Goal: Task Accomplishment & Management: Use online tool/utility

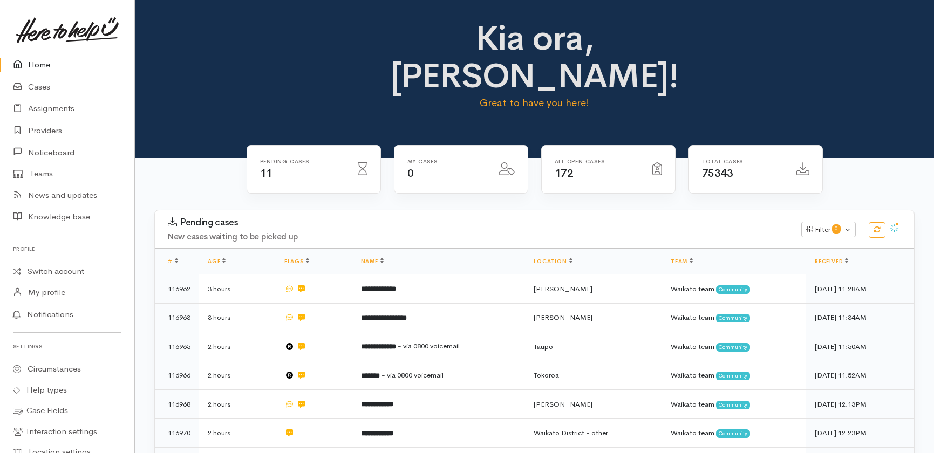
scroll to position [196, 0]
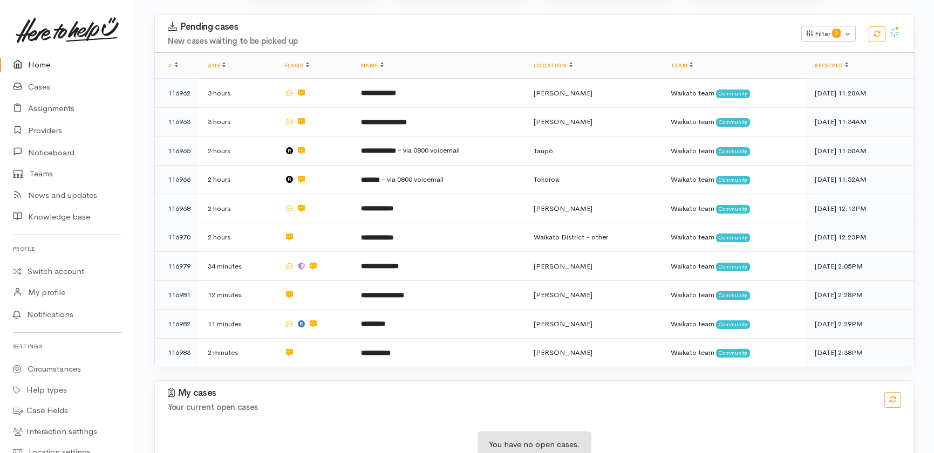
click at [42, 66] on link "Home" at bounding box center [67, 65] width 134 height 22
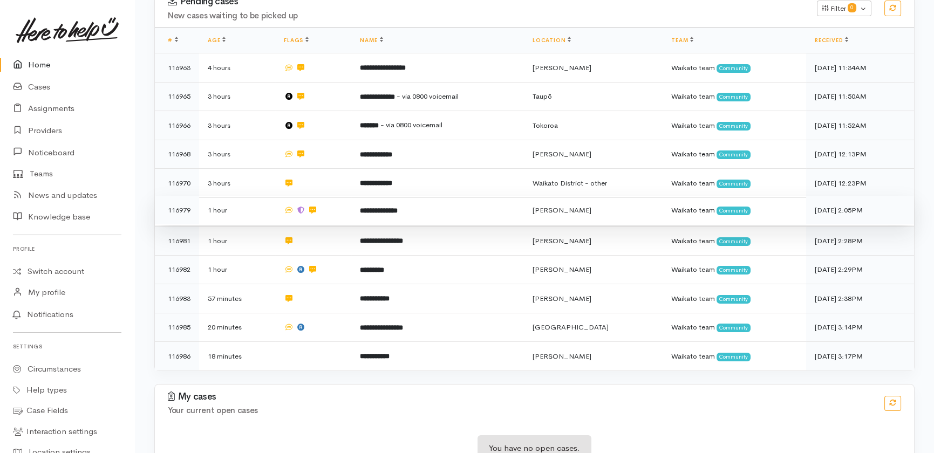
scroll to position [224, 0]
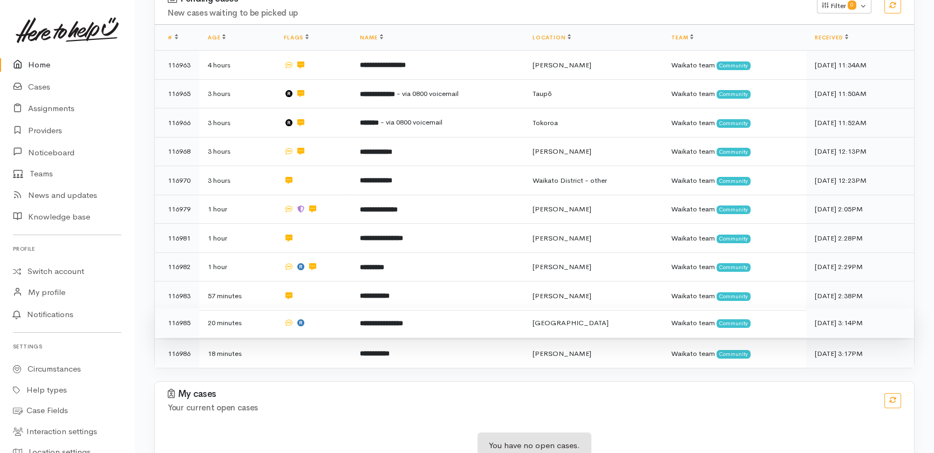
click at [335, 309] on td at bounding box center [313, 323] width 76 height 29
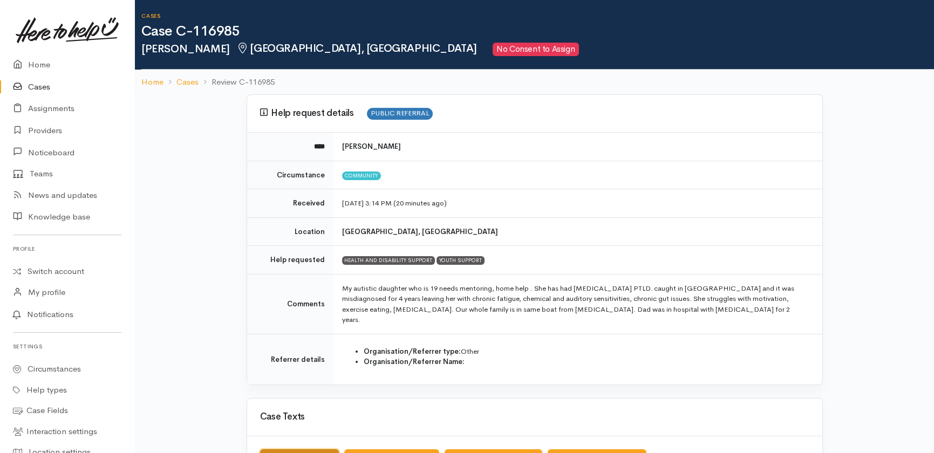
click at [298, 450] on button "Send Receipt text" at bounding box center [299, 461] width 79 height 22
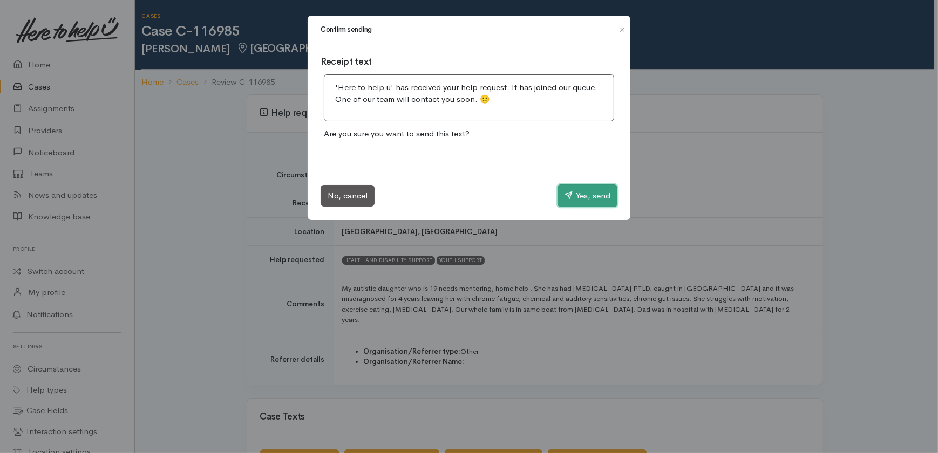
click at [587, 199] on button "Yes, send" at bounding box center [588, 196] width 60 height 23
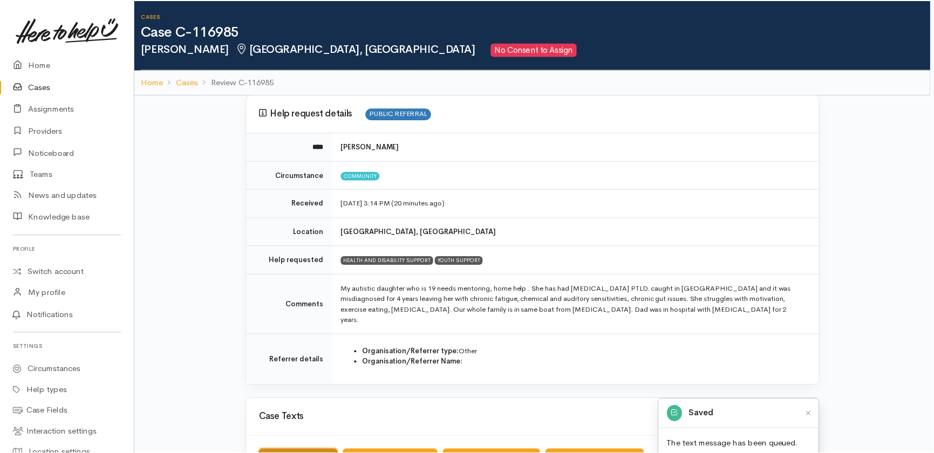
scroll to position [6, 0]
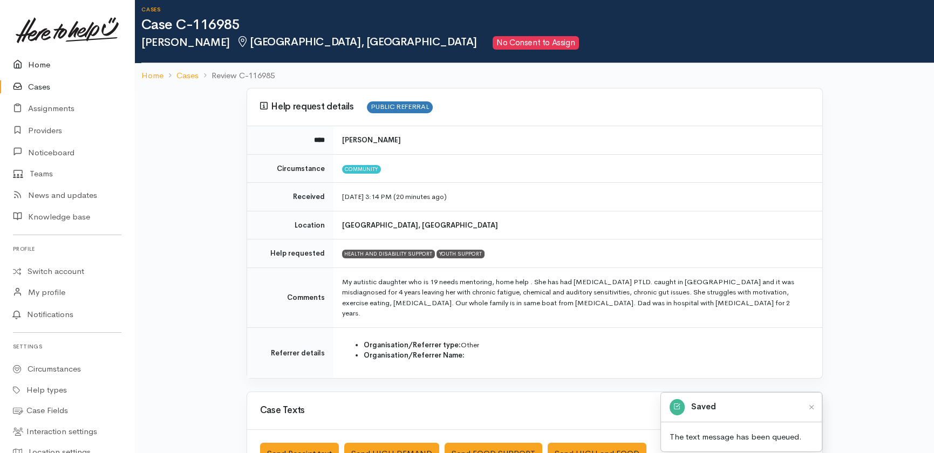
click at [49, 63] on link "Home" at bounding box center [67, 65] width 134 height 22
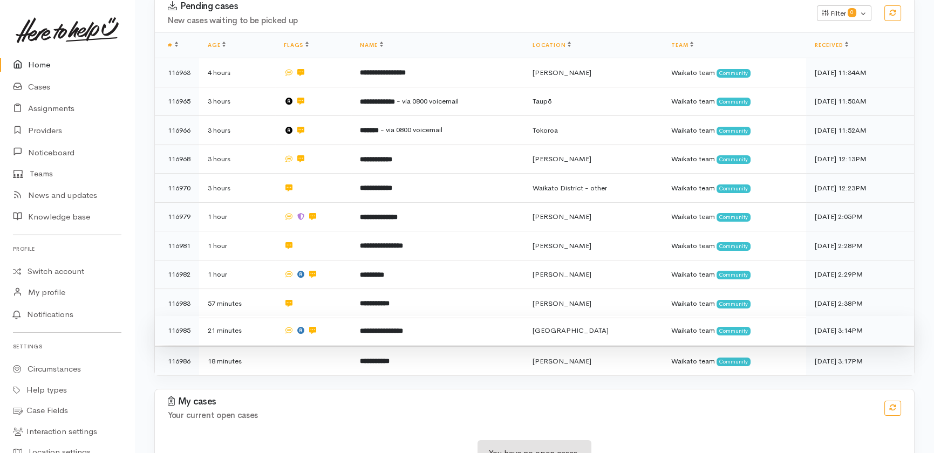
scroll to position [224, 0]
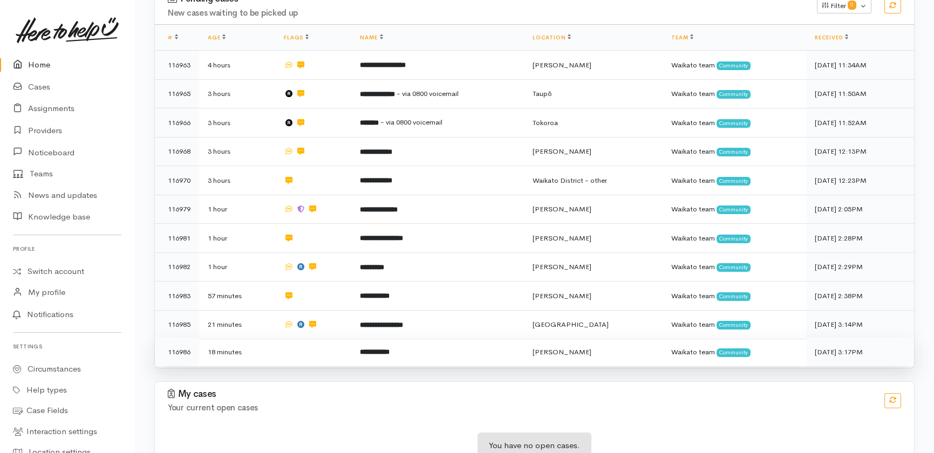
click at [302, 338] on td at bounding box center [313, 352] width 76 height 29
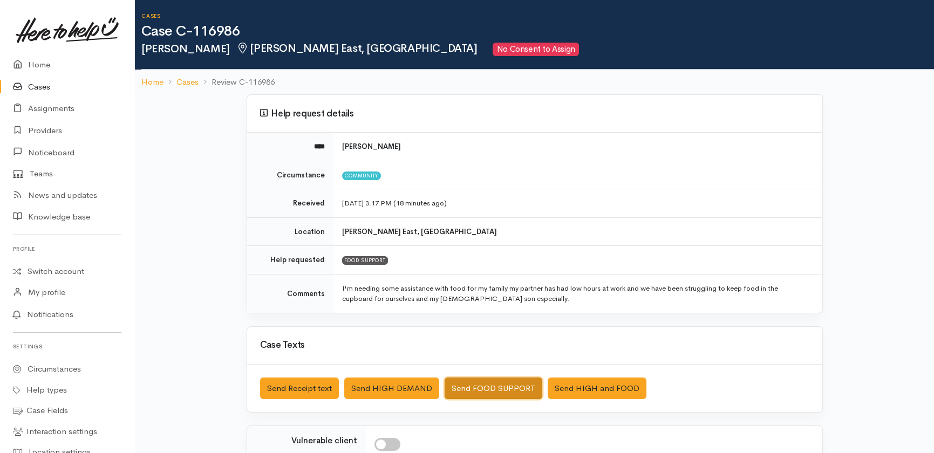
click at [512, 383] on button "Send FOOD SUPPORT" at bounding box center [494, 389] width 98 height 22
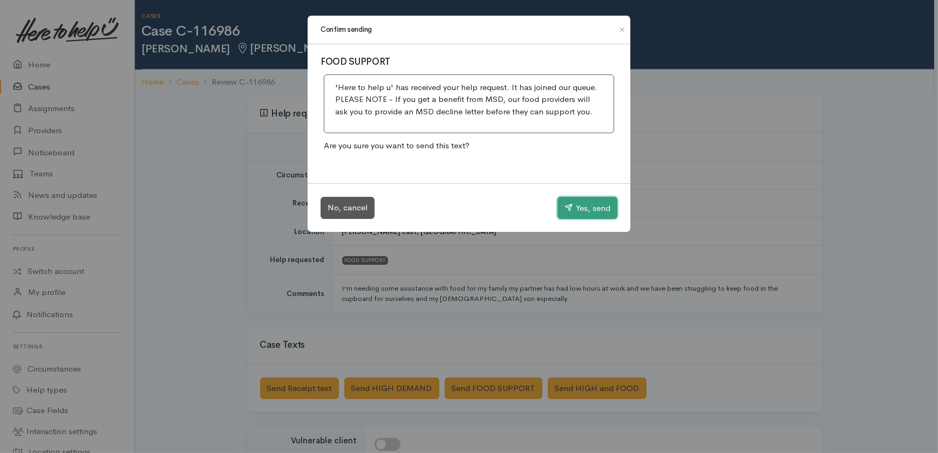
click at [603, 200] on button "Yes, send" at bounding box center [588, 208] width 60 height 23
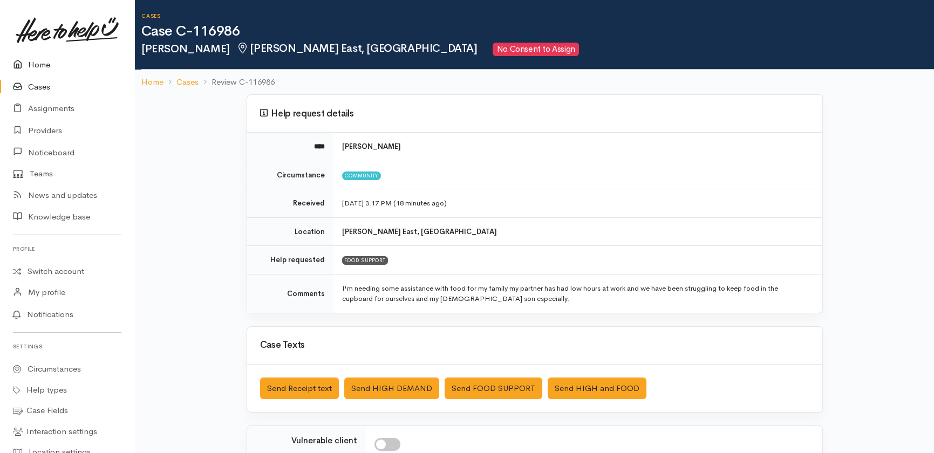
drag, startPoint x: 42, startPoint y: 64, endPoint x: 40, endPoint y: 73, distance: 8.8
click at [42, 64] on link "Home" at bounding box center [67, 65] width 134 height 22
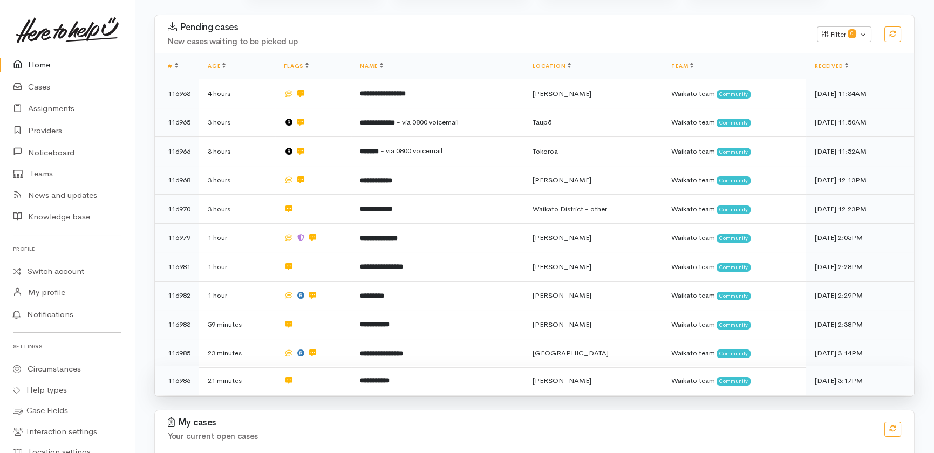
scroll to position [224, 0]
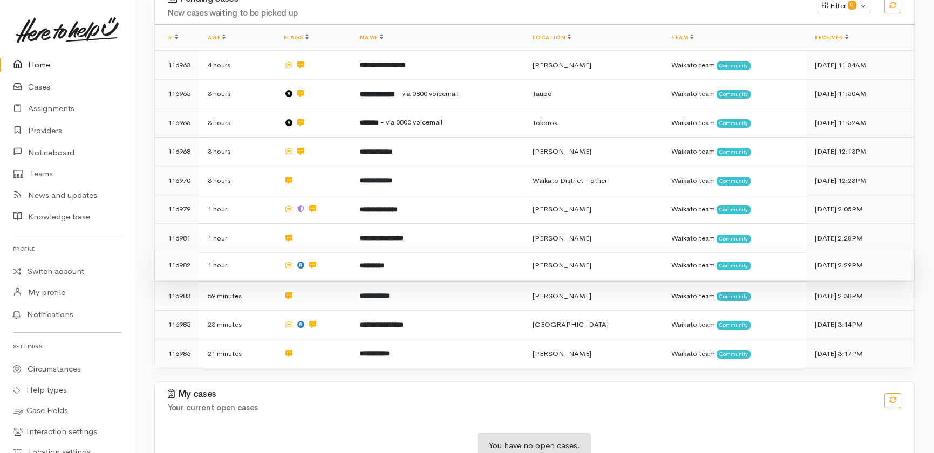
click at [433, 251] on td "*********" at bounding box center [437, 265] width 173 height 29
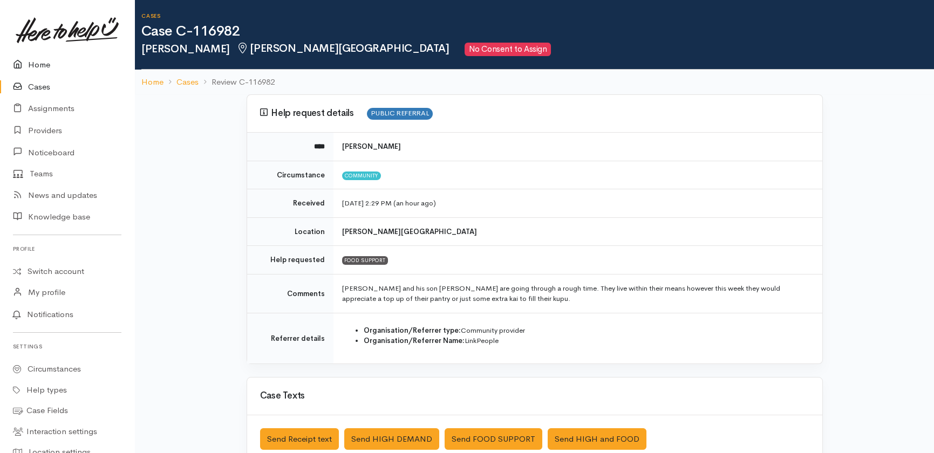
click at [32, 65] on link "Home" at bounding box center [67, 65] width 134 height 22
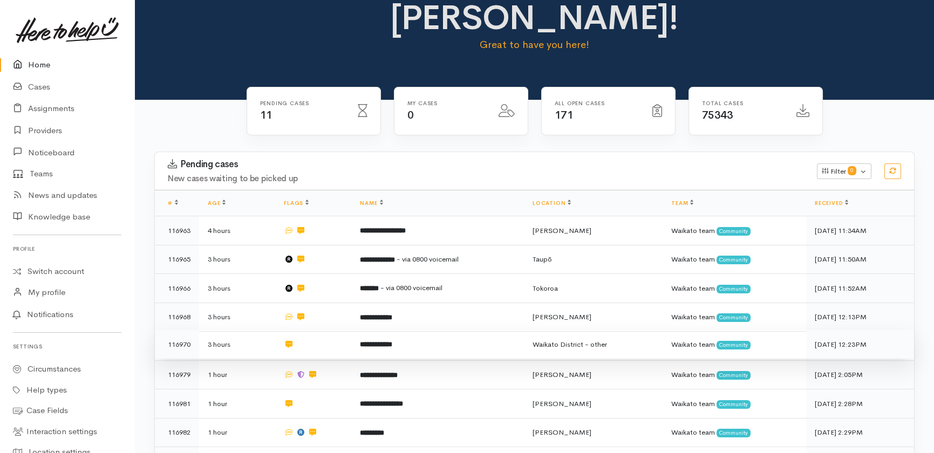
scroll to position [196, 0]
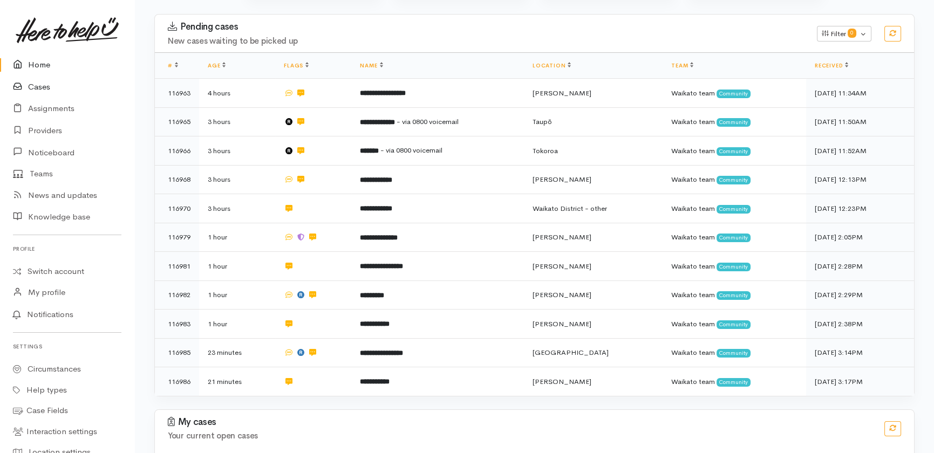
click at [39, 89] on link "Cases" at bounding box center [67, 87] width 134 height 22
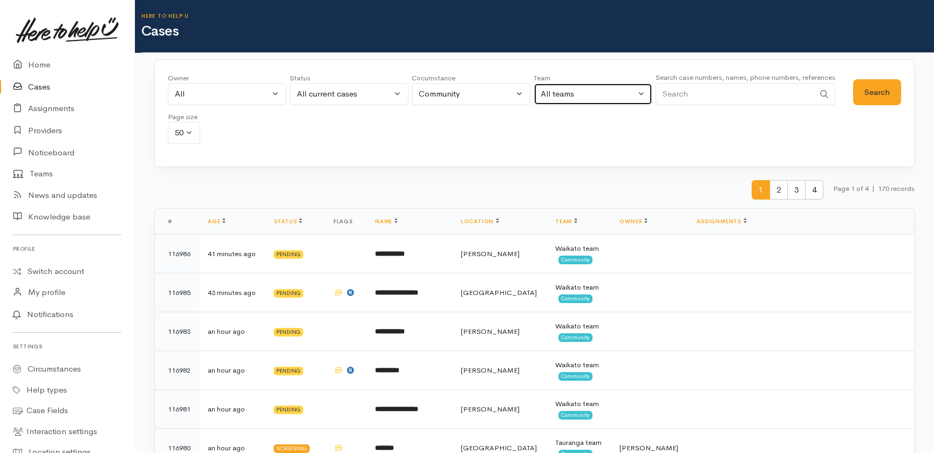
click at [603, 96] on div "All teams" at bounding box center [588, 94] width 95 height 12
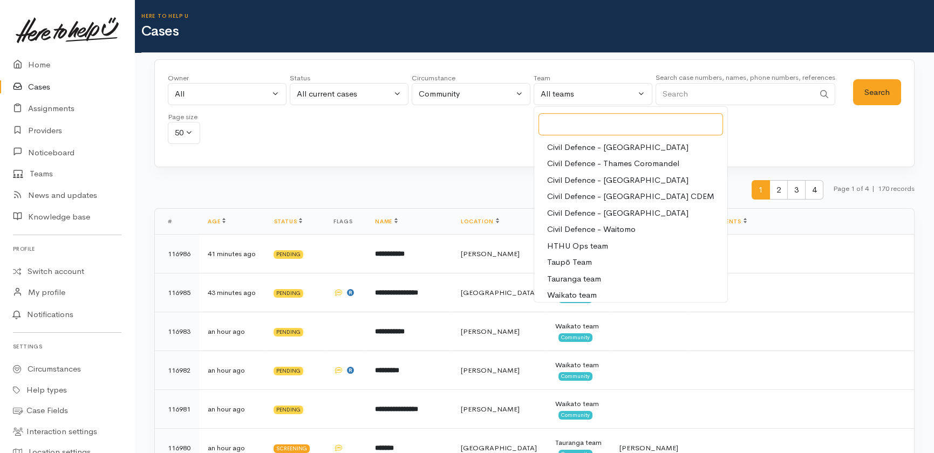
scroll to position [101, 0]
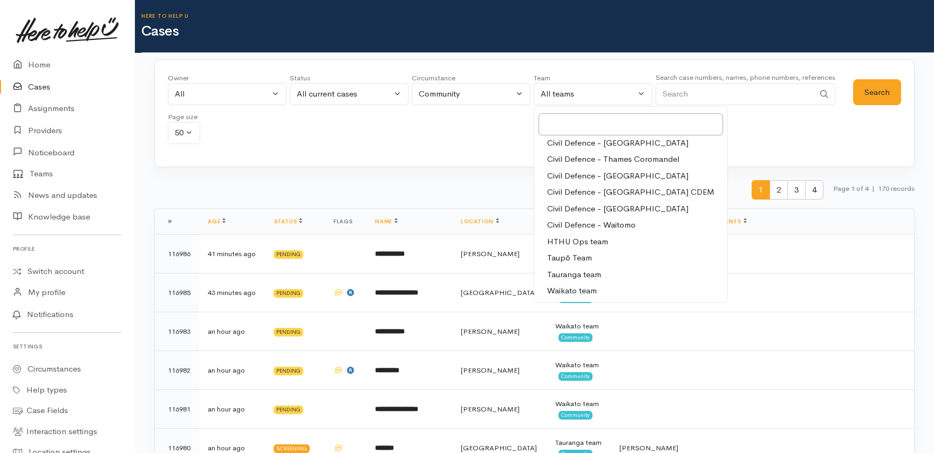
click at [575, 276] on span "Tauranga team" at bounding box center [574, 275] width 54 height 12
select select "3"
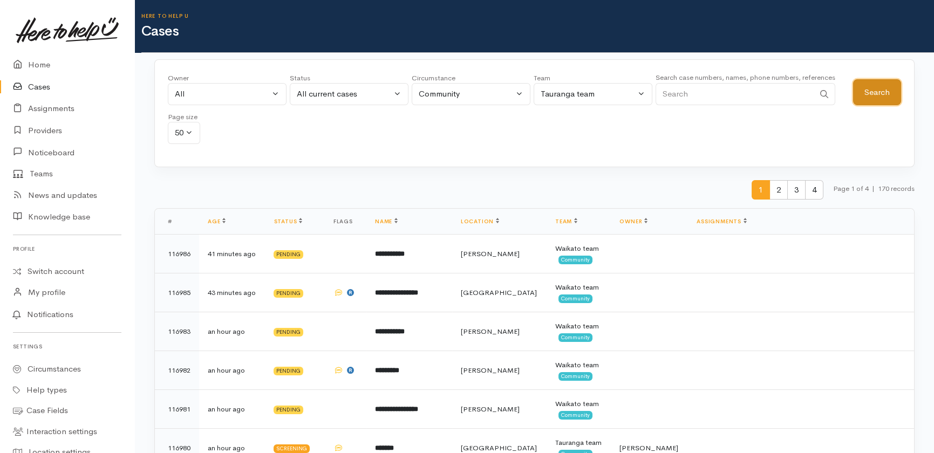
click at [879, 91] on button "Search" at bounding box center [877, 92] width 48 height 26
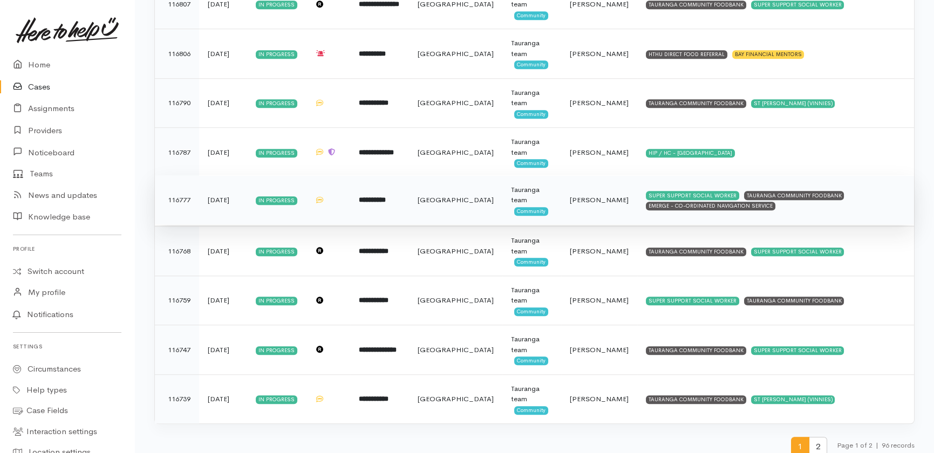
scroll to position [2288, 0]
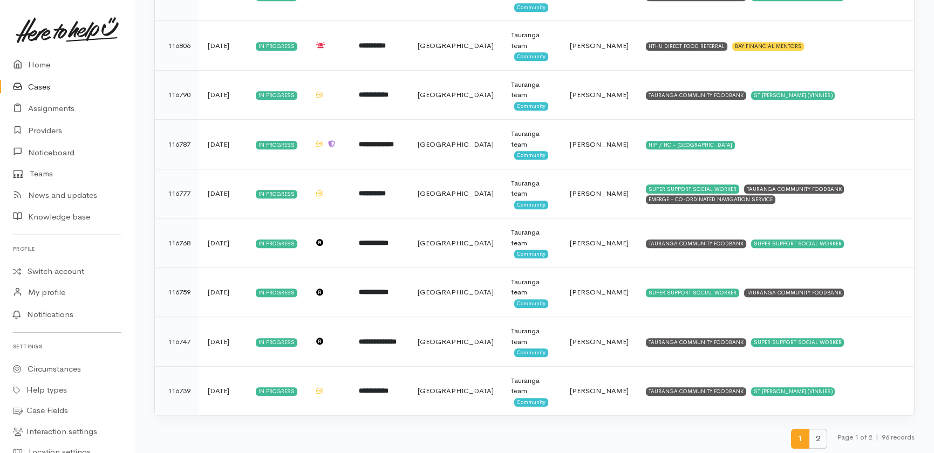
click at [816, 442] on span "2" at bounding box center [818, 439] width 18 height 20
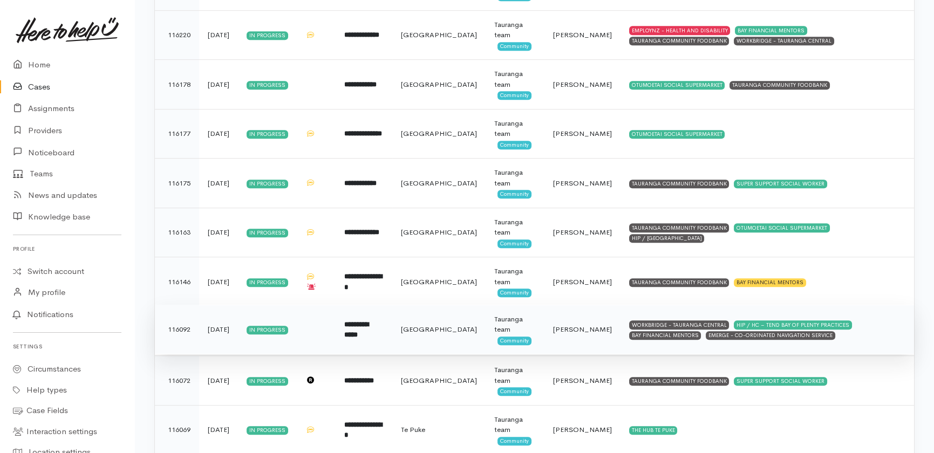
scroll to position [1649, 0]
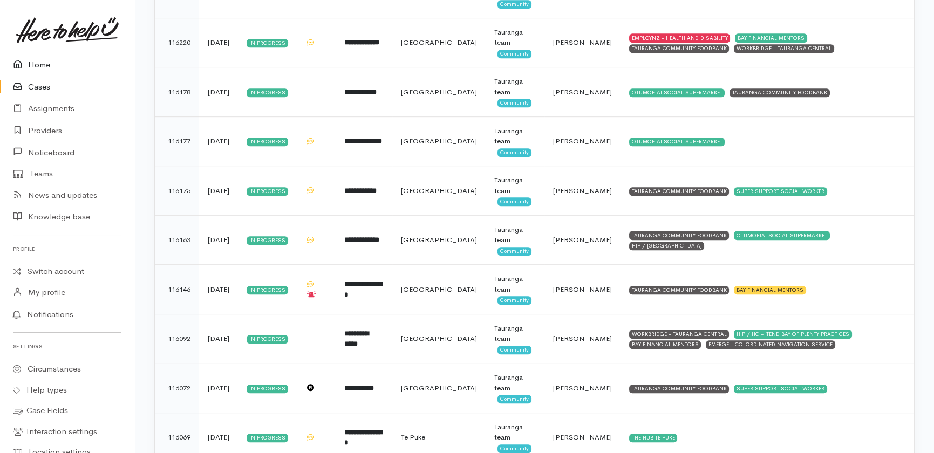
drag, startPoint x: 38, startPoint y: 63, endPoint x: 31, endPoint y: 70, distance: 9.9
click at [38, 63] on link "Home" at bounding box center [67, 65] width 134 height 22
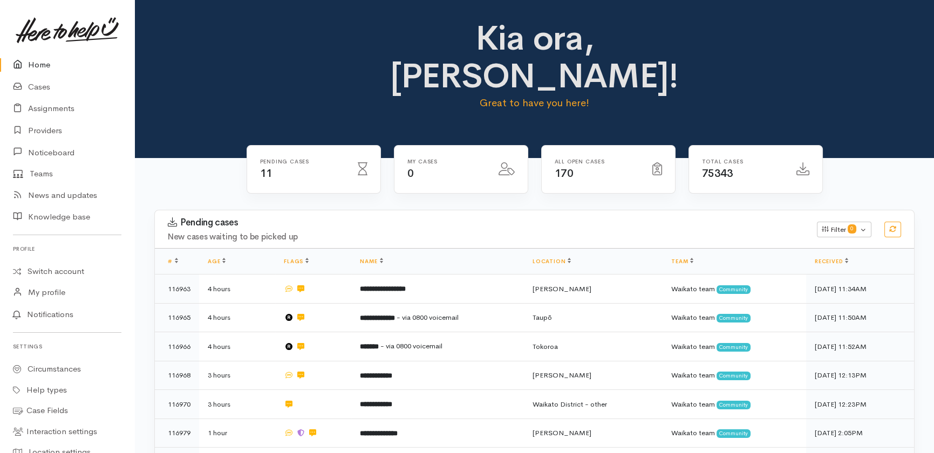
click at [42, 64] on link "Home" at bounding box center [67, 65] width 134 height 22
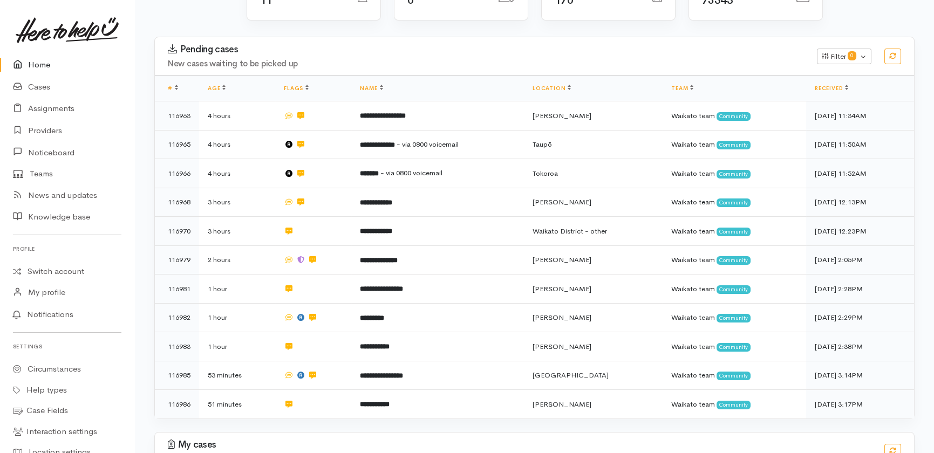
scroll to position [126, 0]
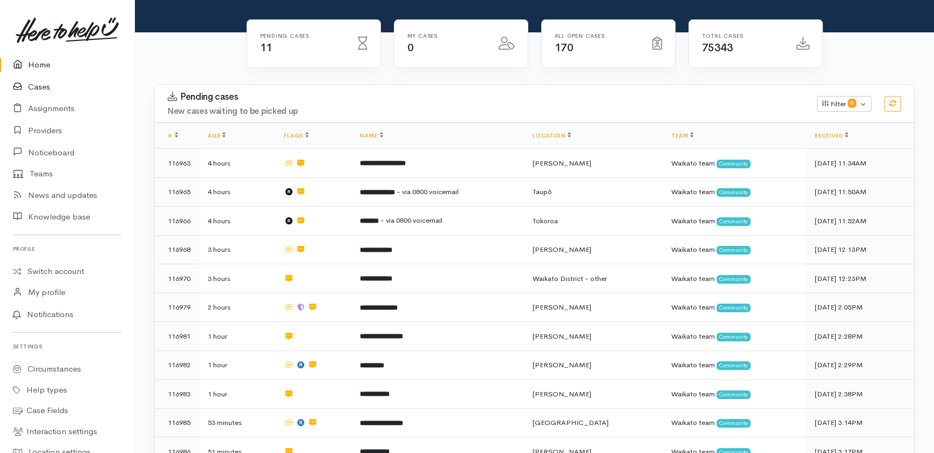
drag, startPoint x: 28, startPoint y: 92, endPoint x: 80, endPoint y: 89, distance: 52.4
click at [28, 91] on link "Cases" at bounding box center [67, 87] width 134 height 22
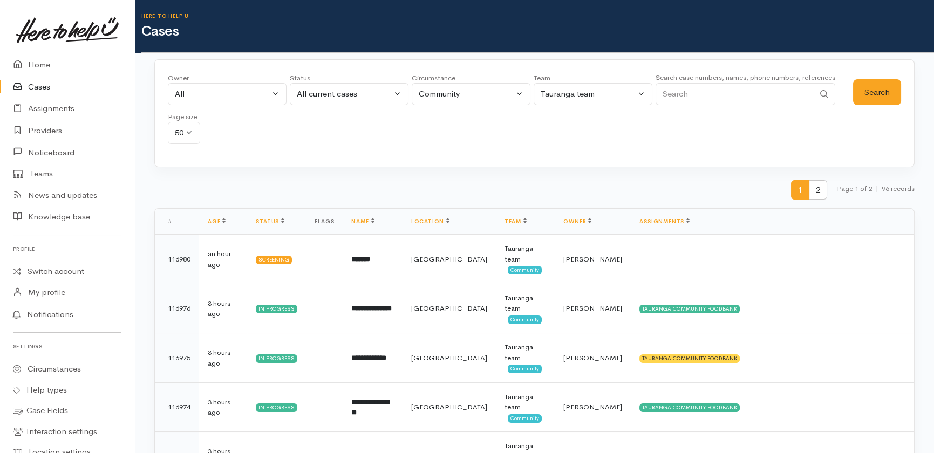
click at [687, 96] on input "Search" at bounding box center [735, 94] width 159 height 22
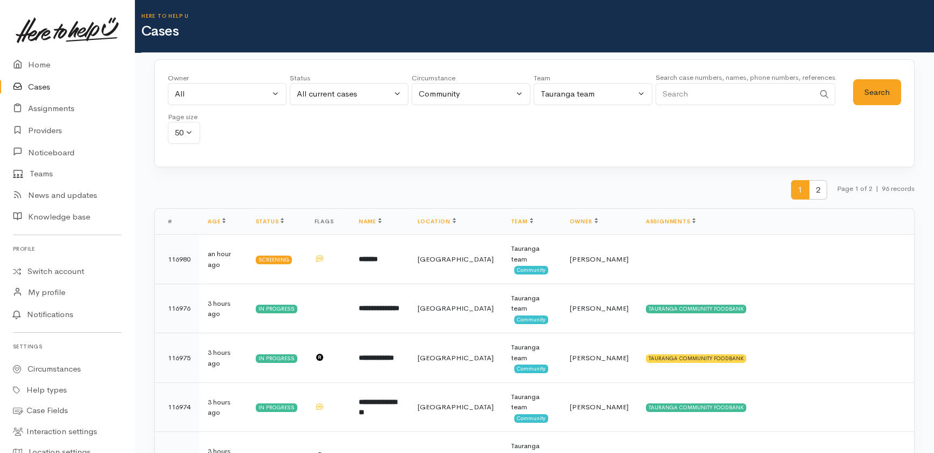
paste input "220137423"
type input "220137423"
click at [864, 84] on button "Search" at bounding box center [877, 92] width 48 height 26
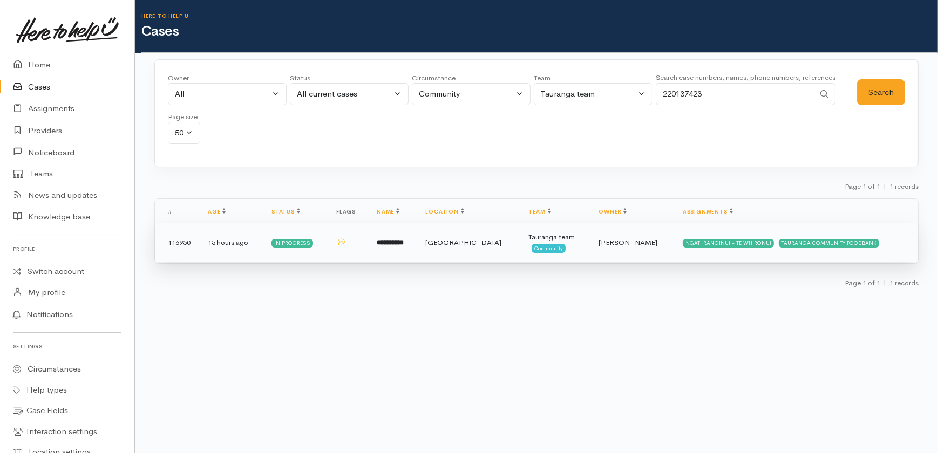
click at [396, 241] on b "**********" at bounding box center [390, 242] width 27 height 7
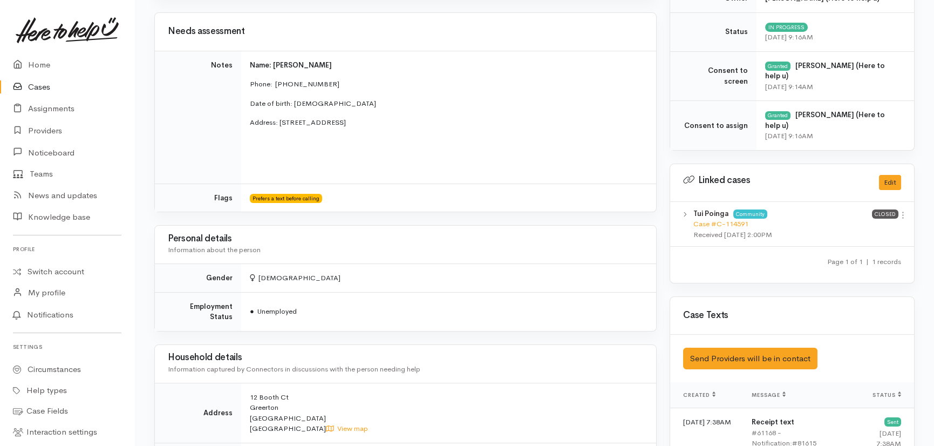
scroll to position [245, 0]
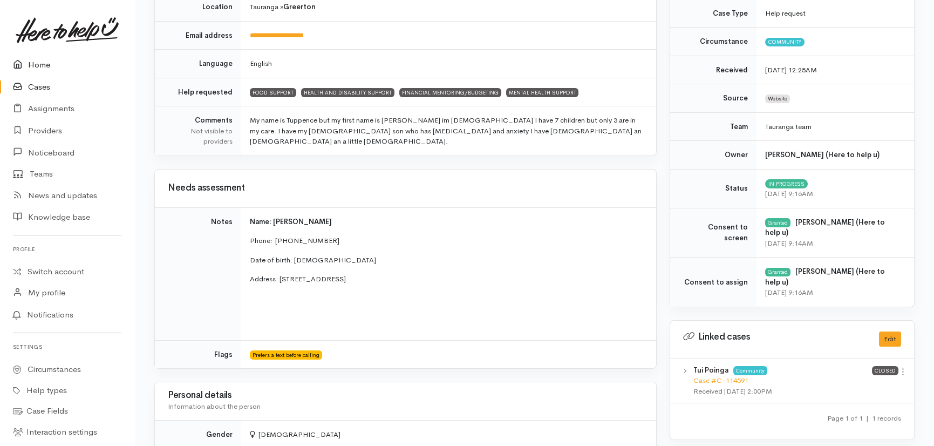
click at [42, 66] on link "Home" at bounding box center [67, 65] width 134 height 22
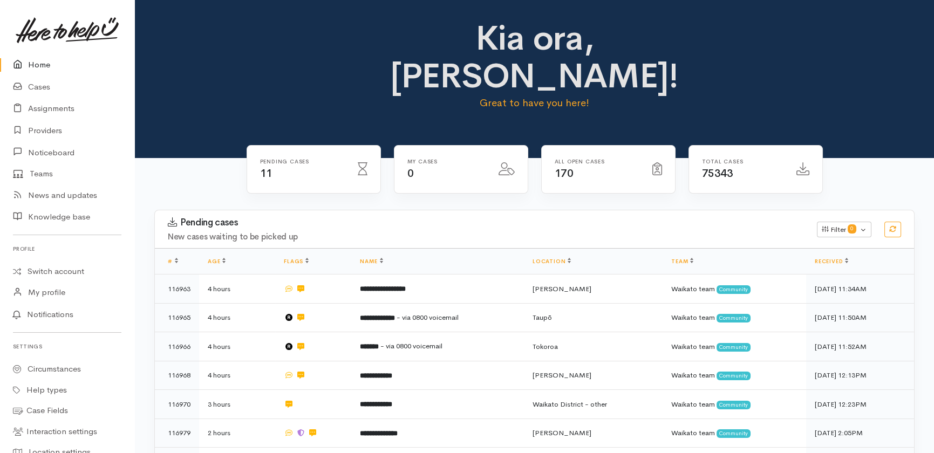
click at [35, 60] on link "Home" at bounding box center [67, 65] width 134 height 22
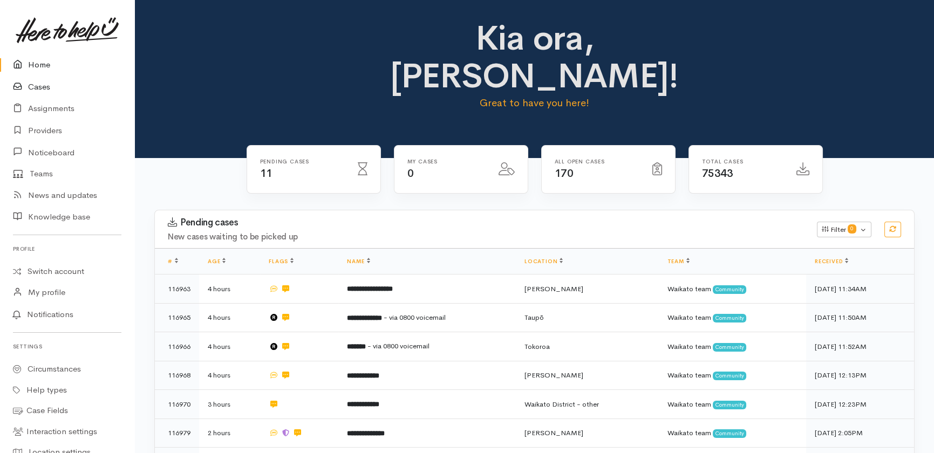
click at [43, 84] on link "Cases" at bounding box center [67, 87] width 134 height 22
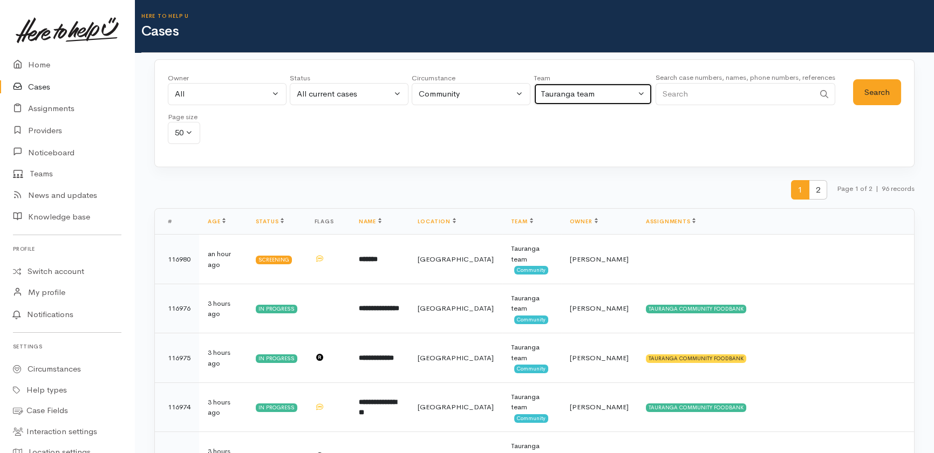
click at [592, 92] on div "Tauranga team" at bounding box center [588, 94] width 95 height 12
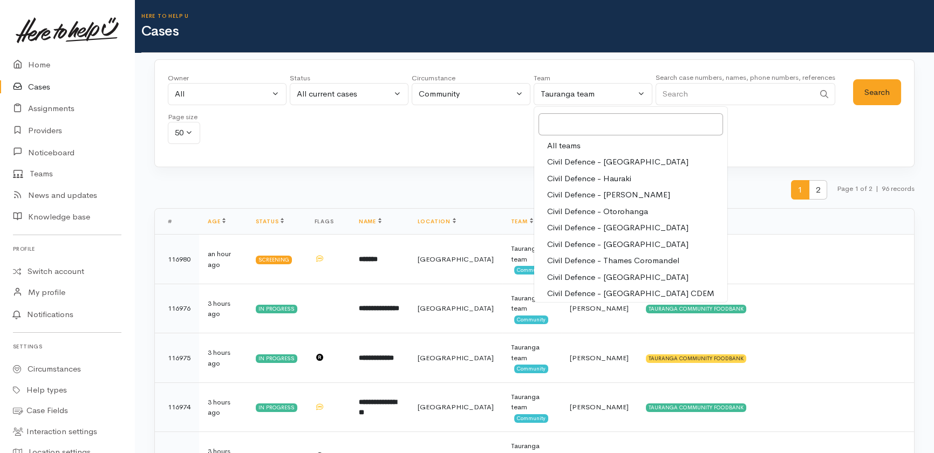
click at [571, 146] on span "All teams" at bounding box center [563, 146] width 33 height 12
select select "-1"
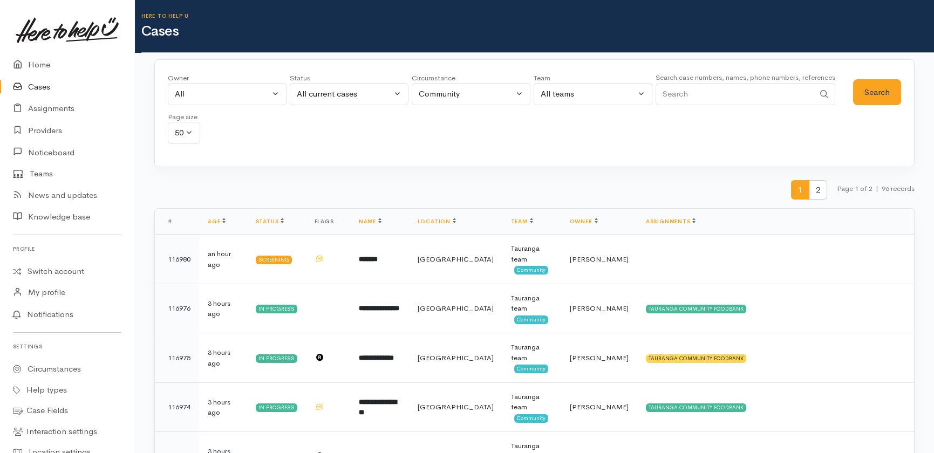
click at [731, 97] on input "Search" at bounding box center [735, 94] width 159 height 22
type input "janine"
click at [878, 88] on button "Search" at bounding box center [877, 92] width 48 height 26
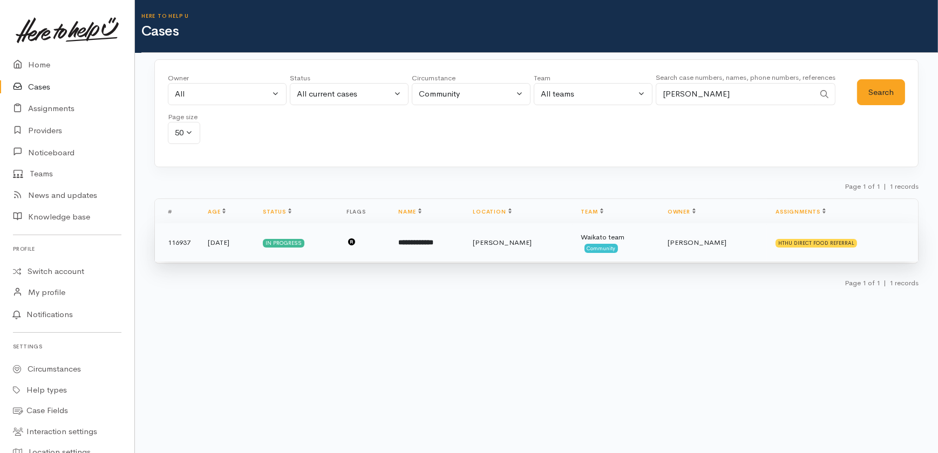
click at [705, 241] on span "Nicole Rusk" at bounding box center [697, 242] width 59 height 9
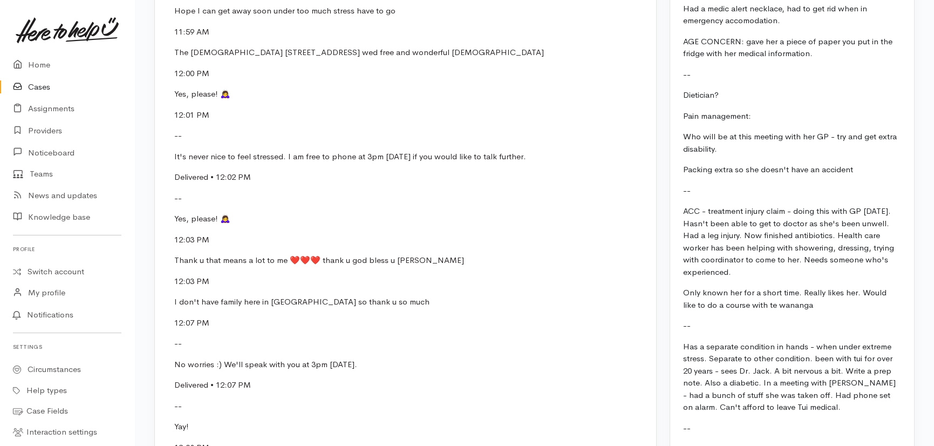
scroll to position [1582, 0]
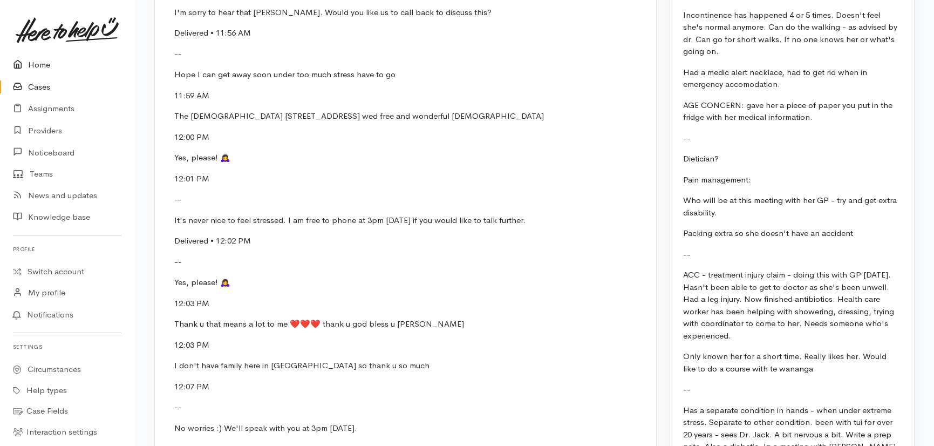
click at [45, 63] on link "Home" at bounding box center [67, 65] width 134 height 22
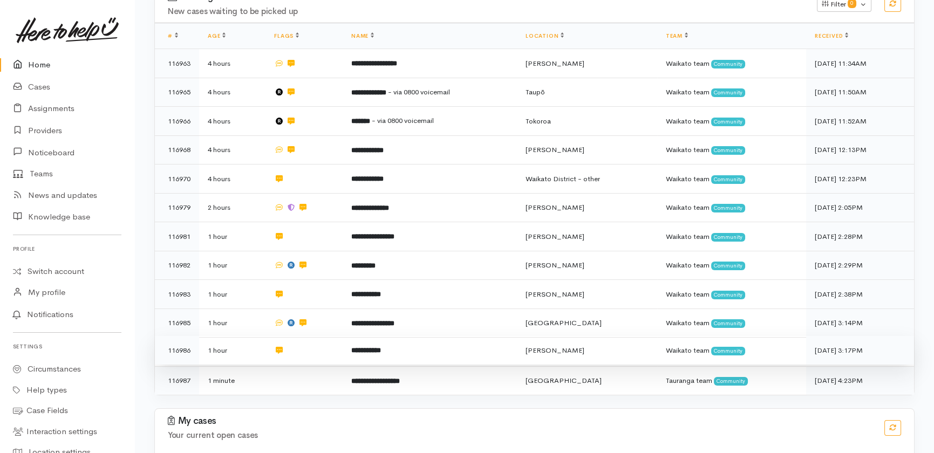
scroll to position [203, 0]
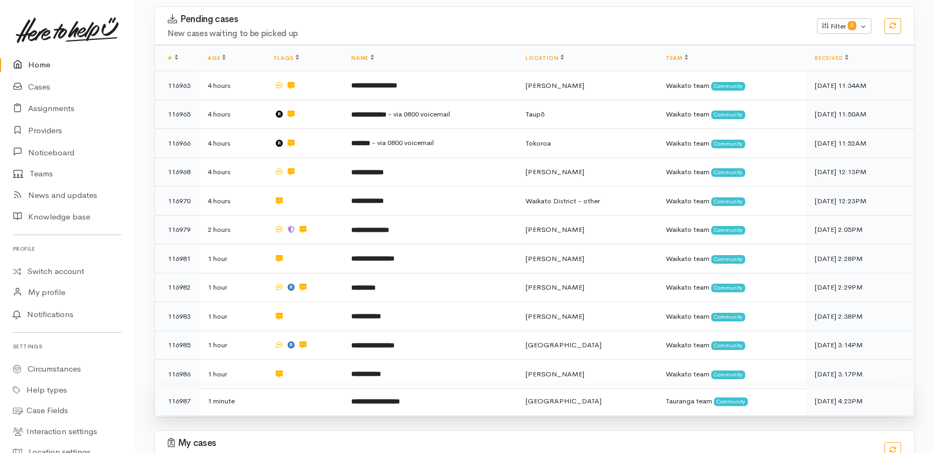
click at [455, 387] on td "**********" at bounding box center [430, 401] width 174 height 29
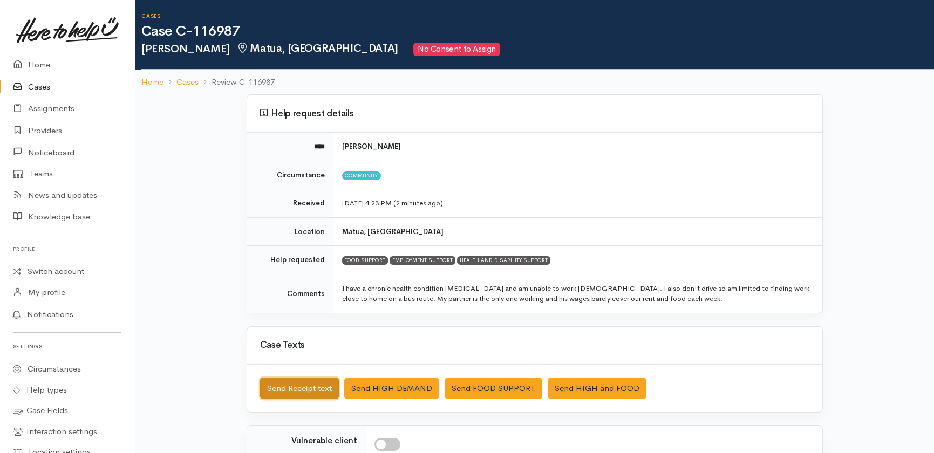
click at [290, 388] on button "Send Receipt text" at bounding box center [299, 389] width 79 height 22
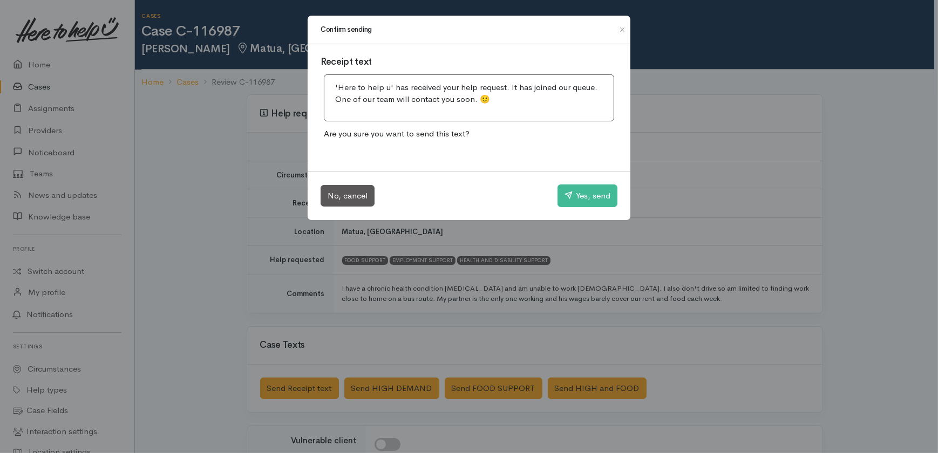
click at [228, 246] on div "Confirm sending Receipt text 'Here to help u' has received your help request. I…" at bounding box center [469, 226] width 938 height 453
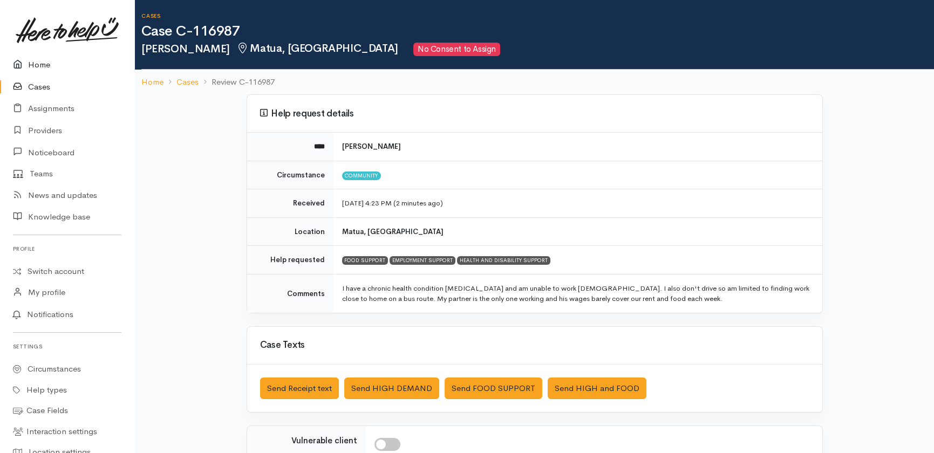
click at [37, 64] on link "Home" at bounding box center [67, 65] width 134 height 22
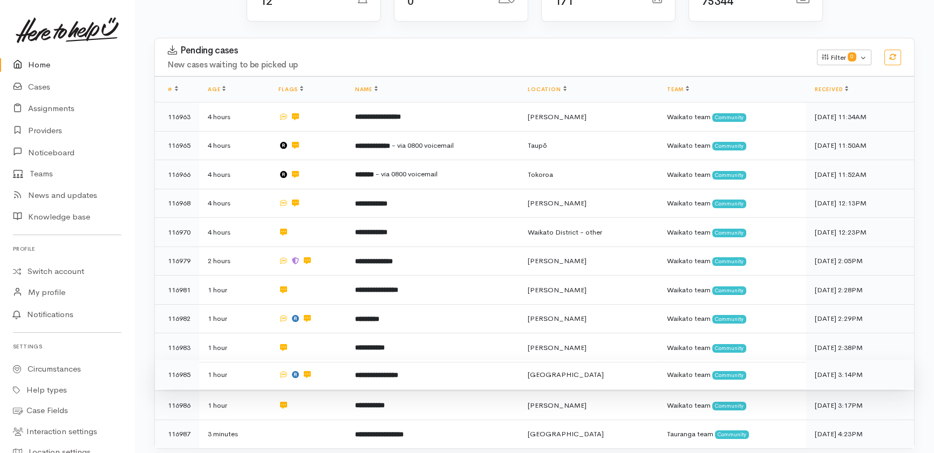
scroll to position [154, 0]
